Goal: Transaction & Acquisition: Purchase product/service

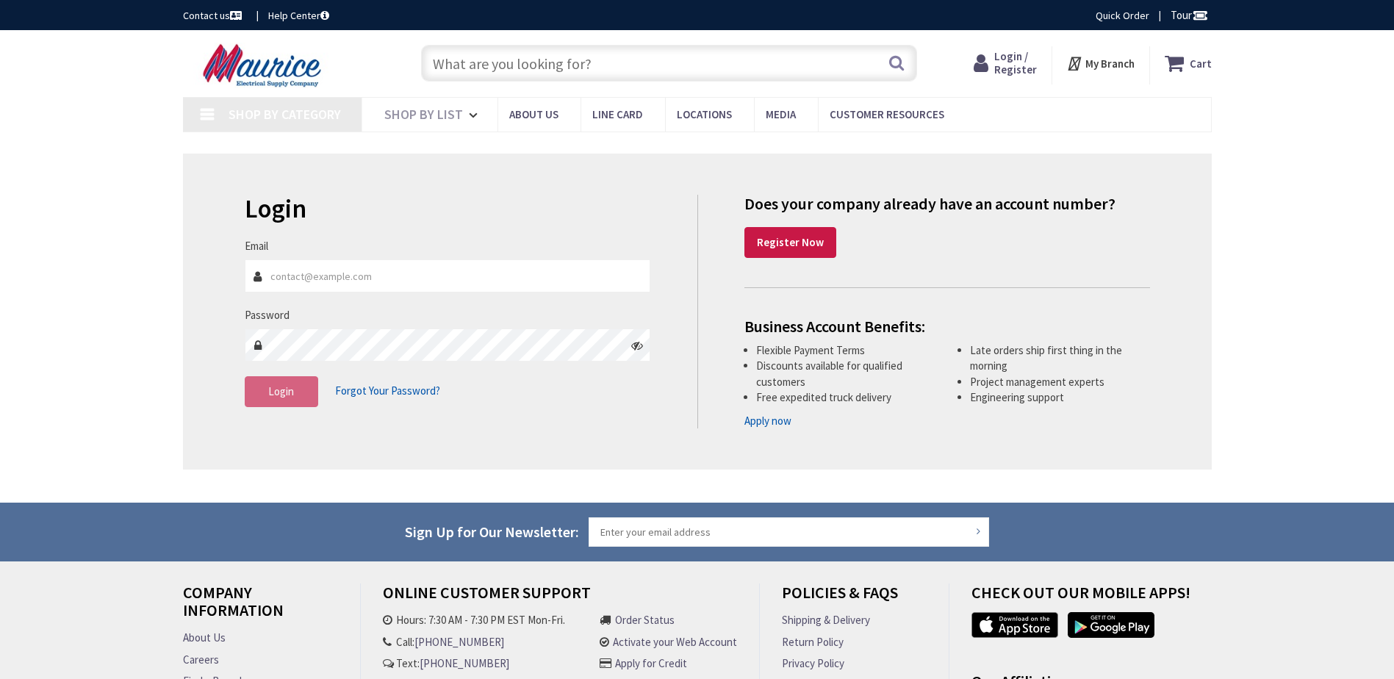
type input "[PERSON_NAME], [GEOGRAPHIC_DATA], [GEOGRAPHIC_DATA]"
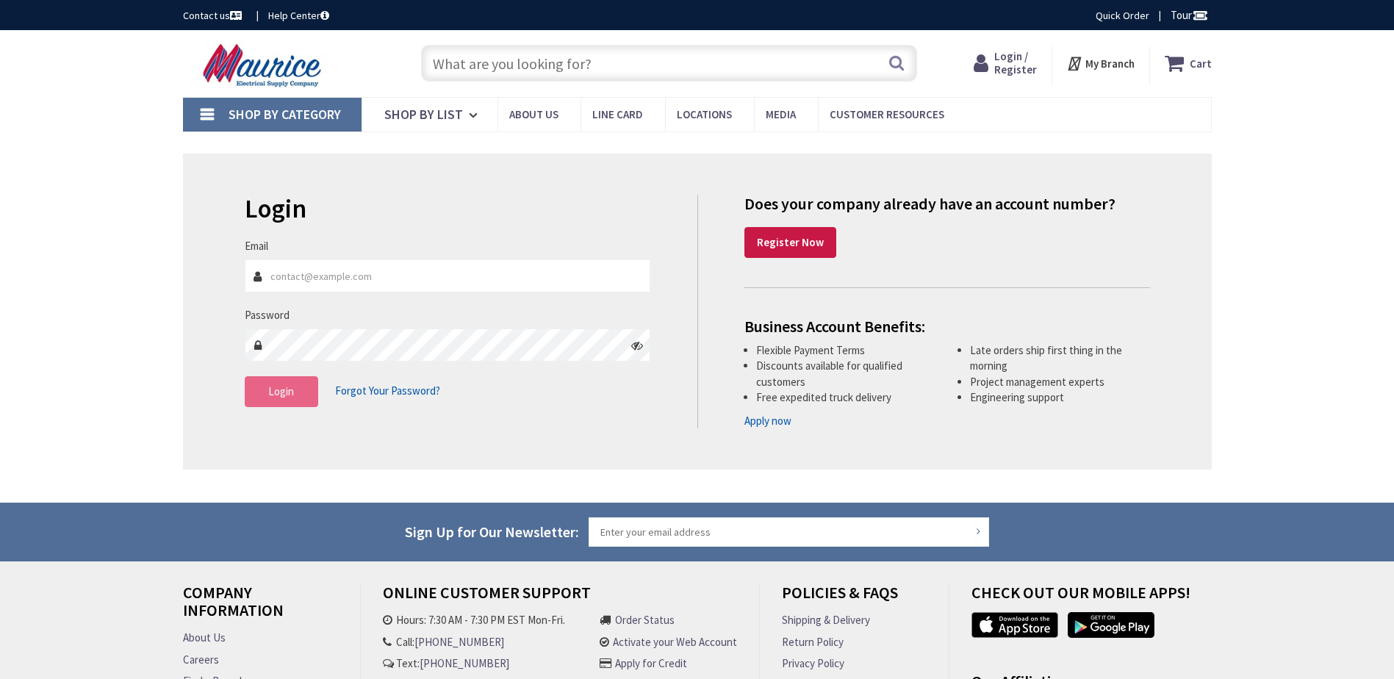
type input "Sfreedman@freestateelectric.com"
click at [289, 399] on button "Login" at bounding box center [281, 391] width 73 height 31
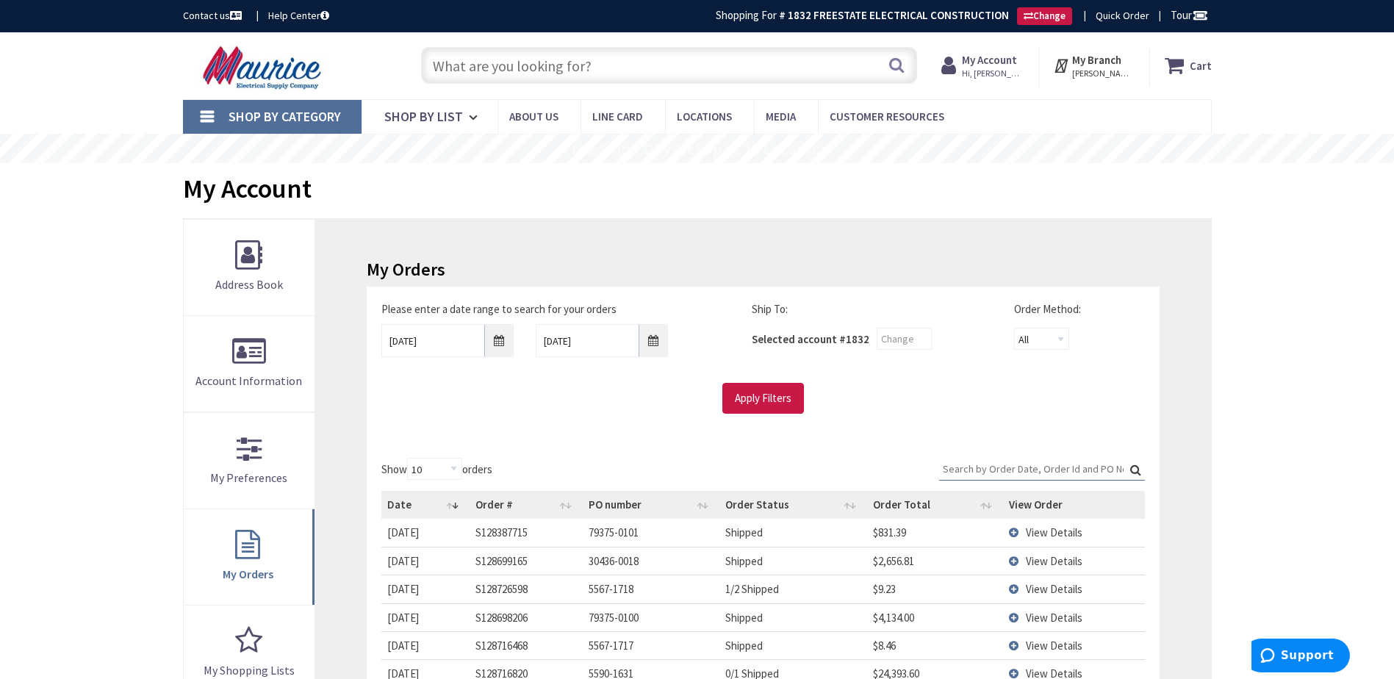
click at [582, 58] on input "text" at bounding box center [669, 65] width 496 height 37
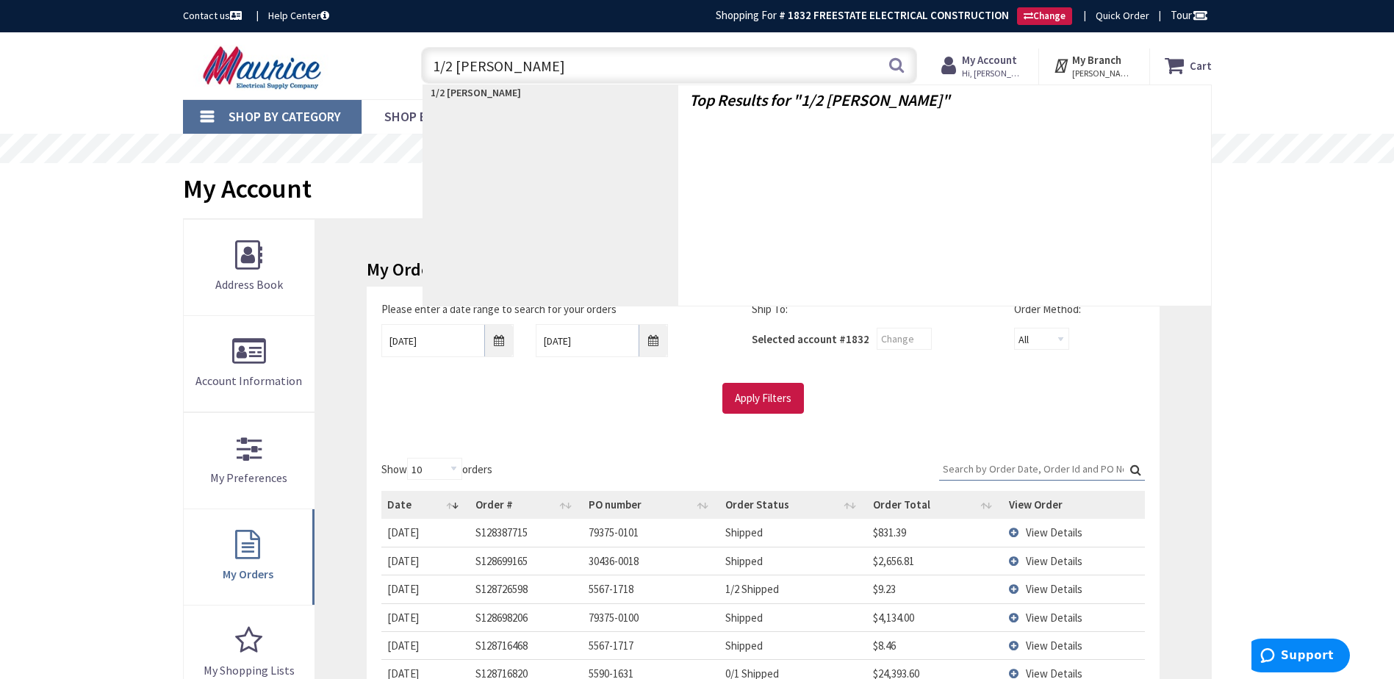
type input "1/2 white EMT"
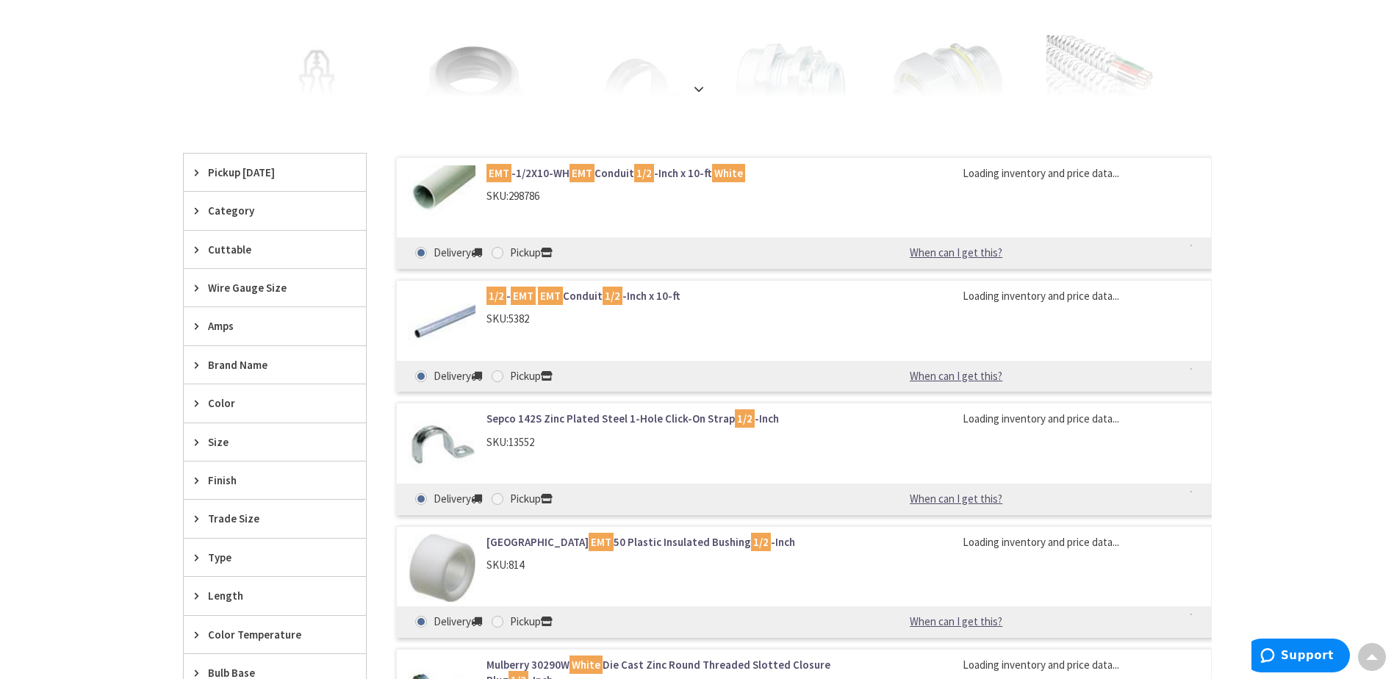
scroll to position [367, 0]
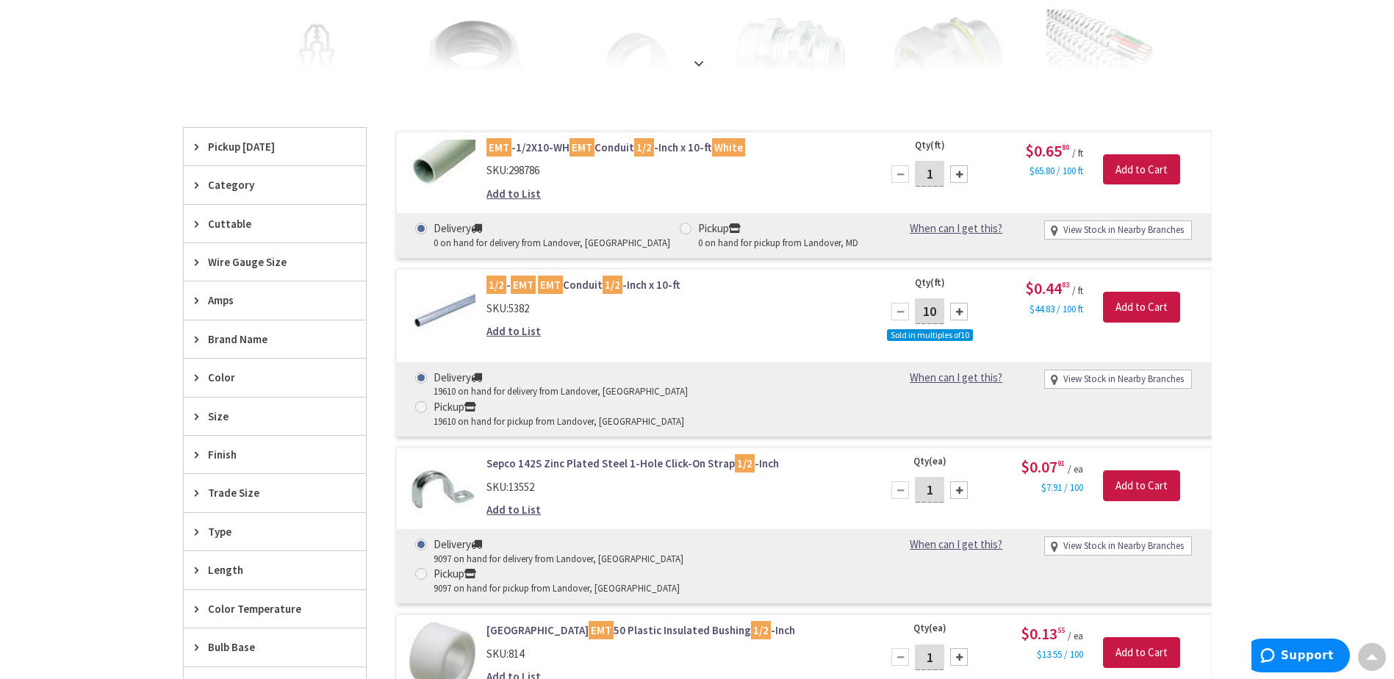
click at [198, 379] on icon at bounding box center [200, 377] width 11 height 11
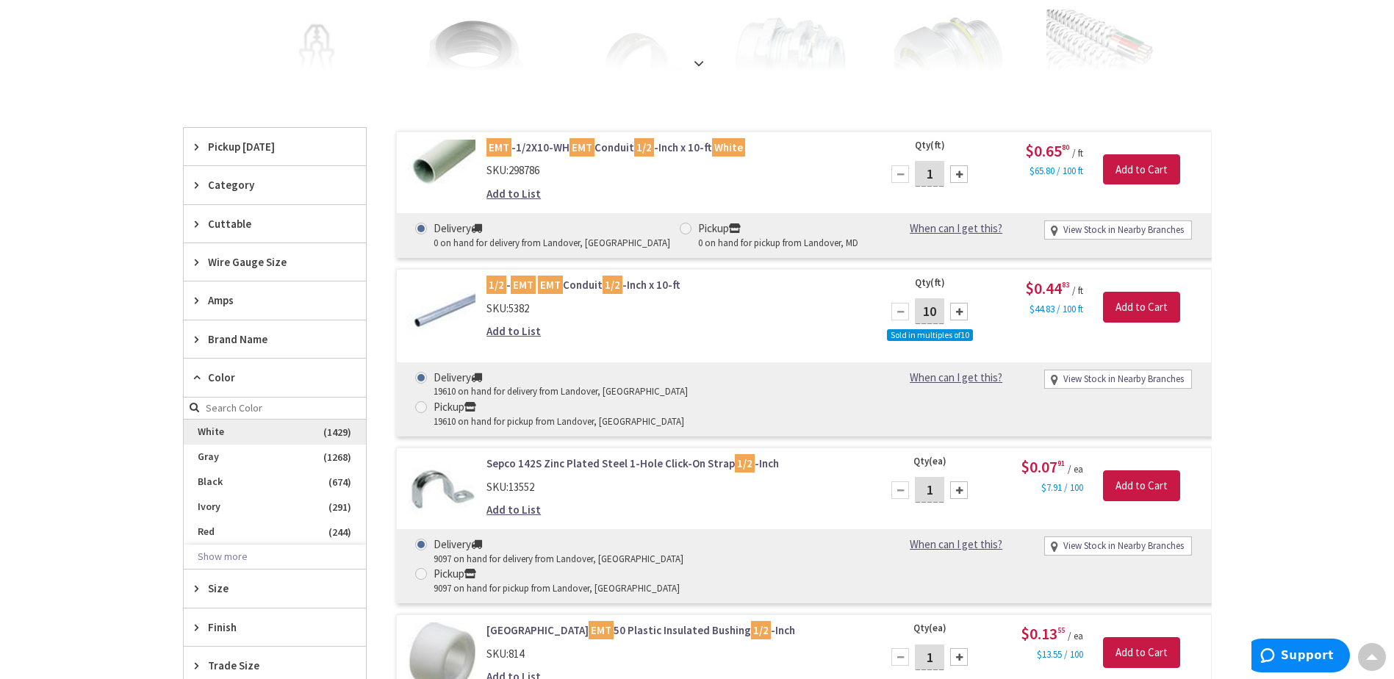
click at [217, 437] on span "White" at bounding box center [275, 432] width 182 height 25
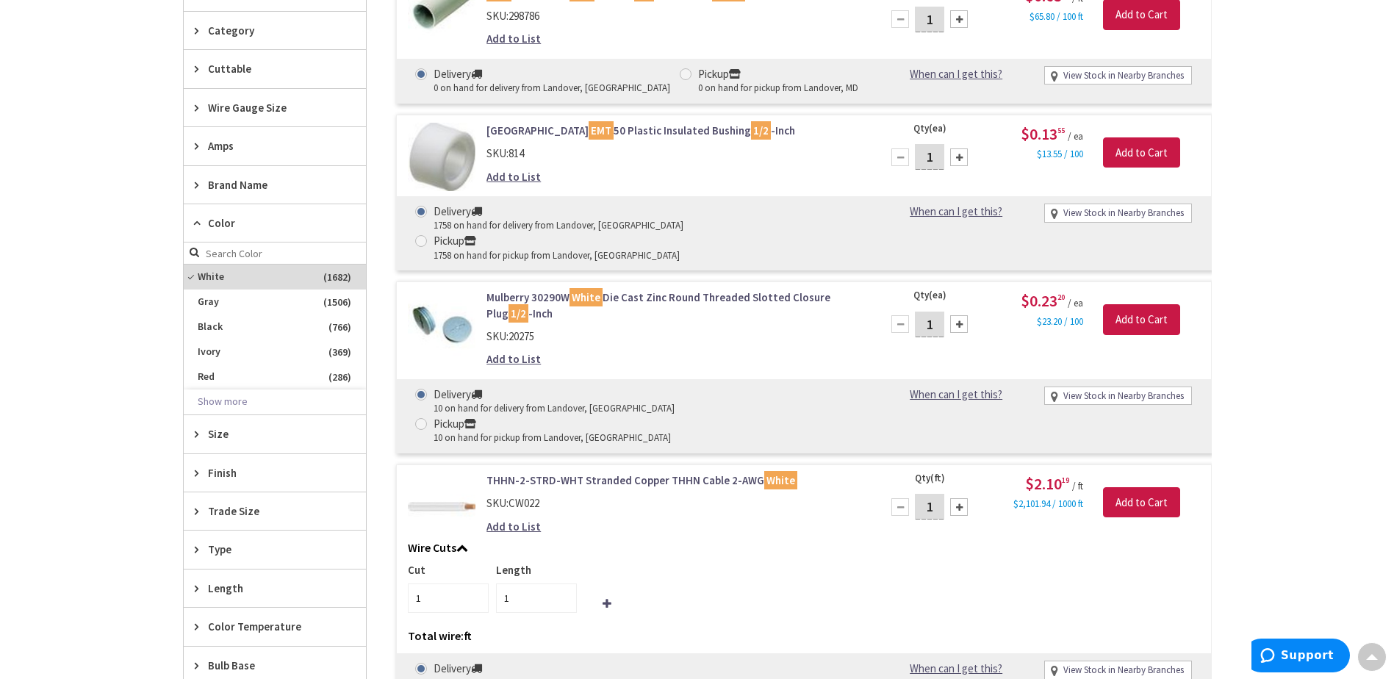
scroll to position [588, 0]
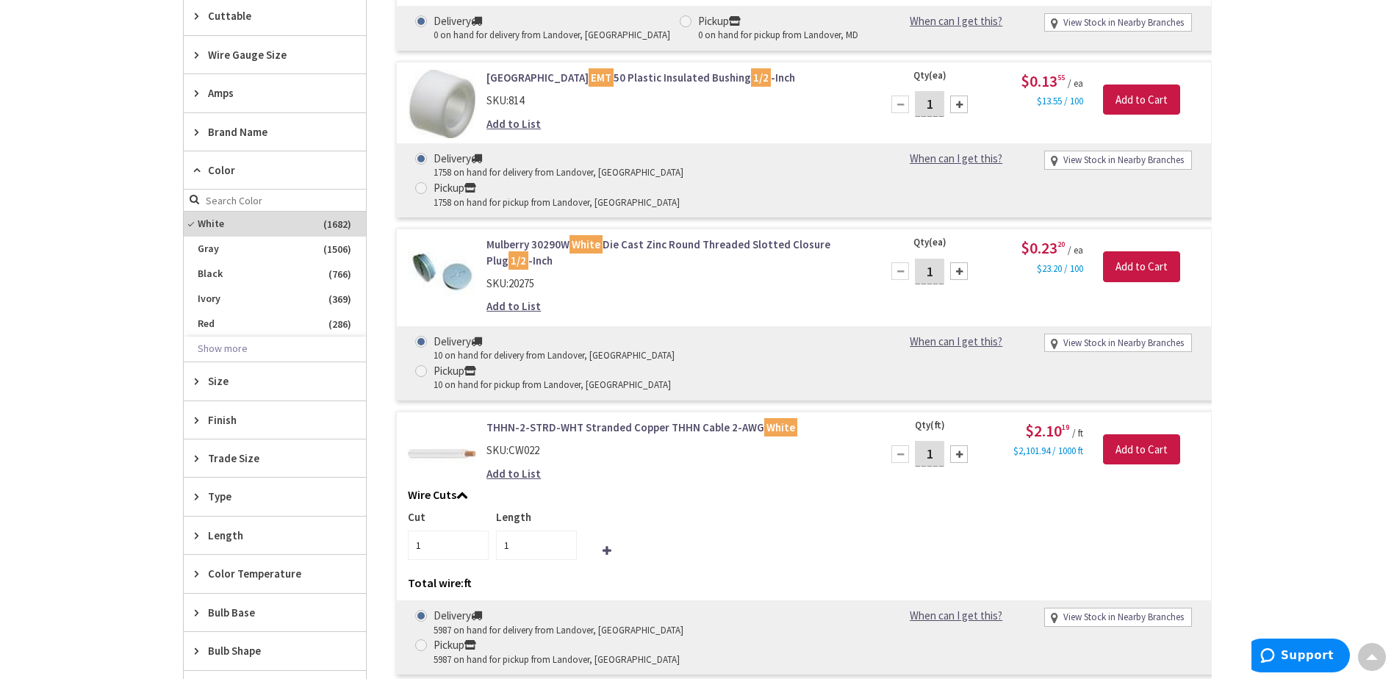
click at [198, 383] on icon at bounding box center [200, 380] width 11 height 11
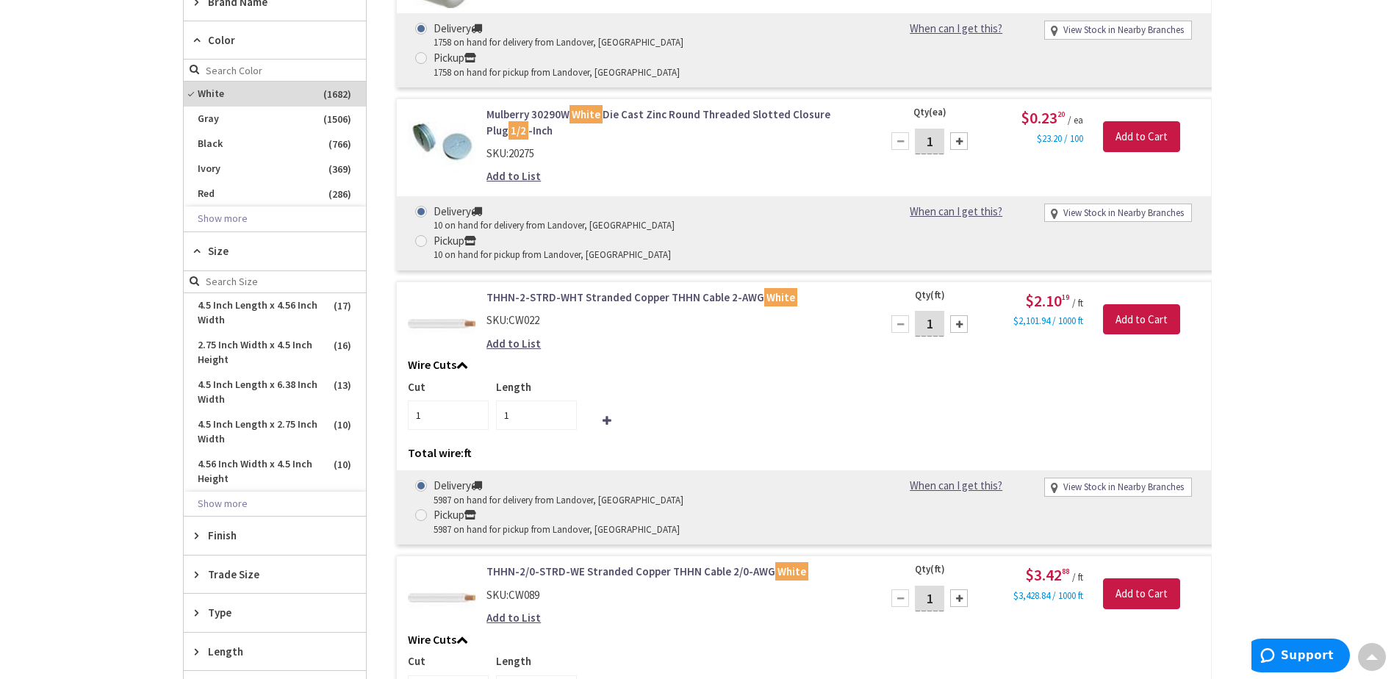
scroll to position [735, 0]
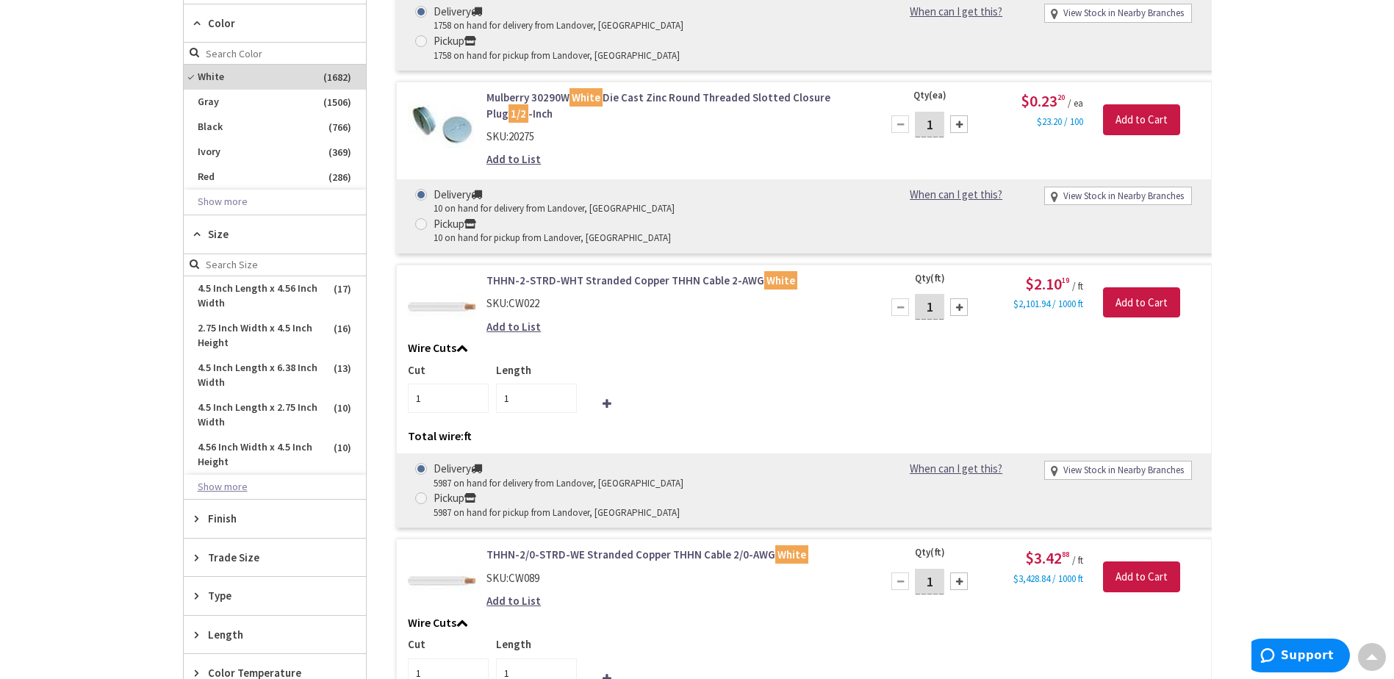
click at [228, 486] on button "Show more" at bounding box center [275, 487] width 182 height 25
click at [74, 348] on div "Skip to Content Toggle Nav Search Cart My Cart Close" at bounding box center [697, 301] width 1394 height 2007
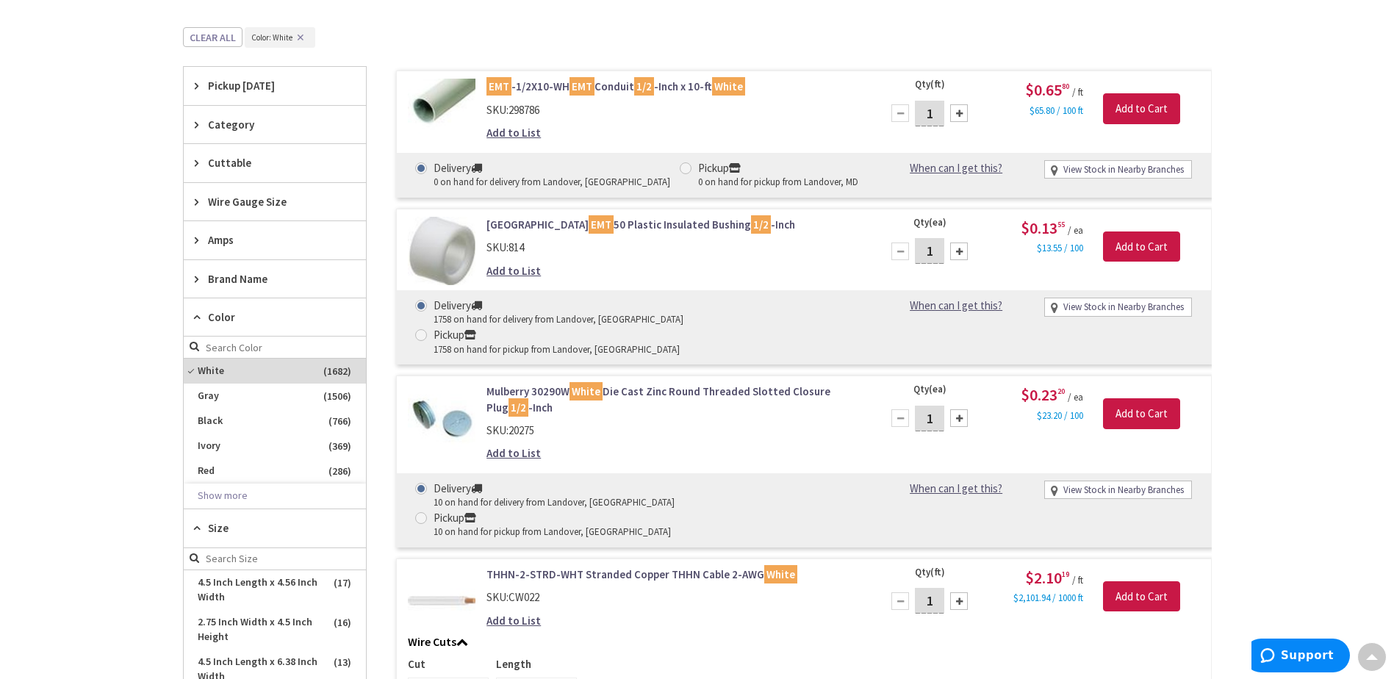
click at [196, 313] on icon at bounding box center [200, 317] width 11 height 11
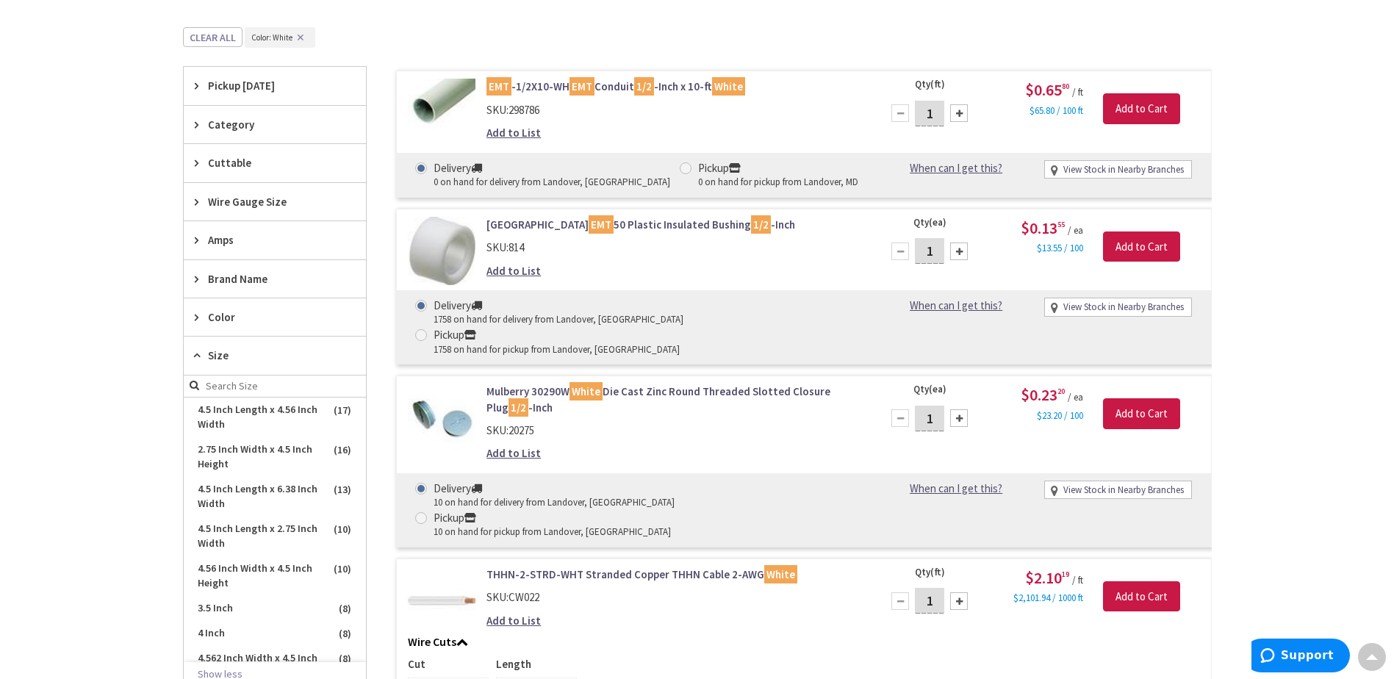
click at [200, 353] on icon at bounding box center [200, 355] width 11 height 11
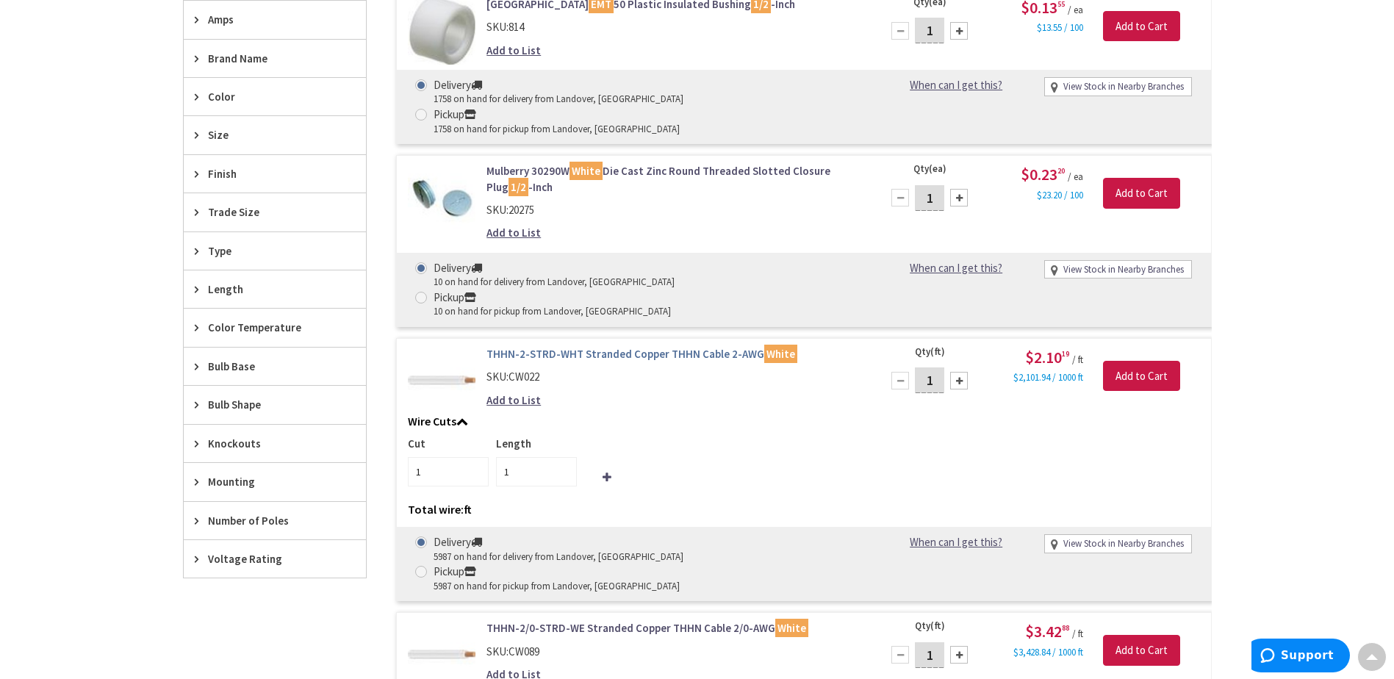
scroll to position [294, 0]
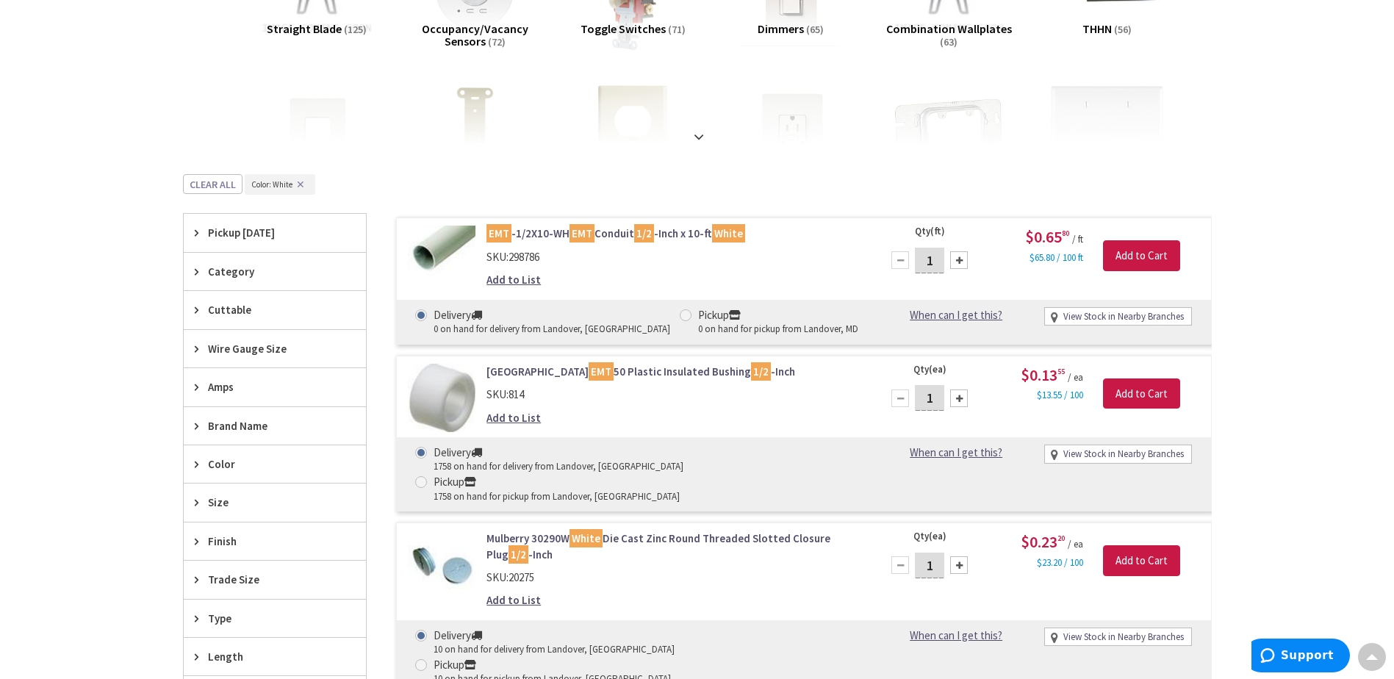
click at [536, 234] on link "EMT -1/2X10-WH EMT Conduit 1/2 -Inch x 10-ft White" at bounding box center [673, 233] width 374 height 15
